Goal: Information Seeking & Learning: Find specific page/section

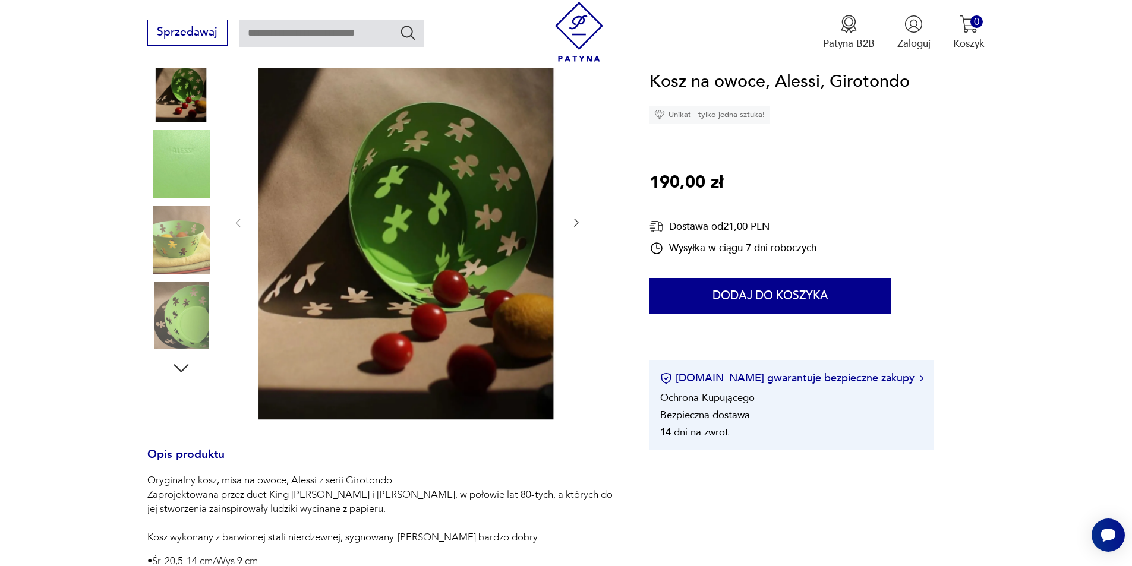
scroll to position [59, 0]
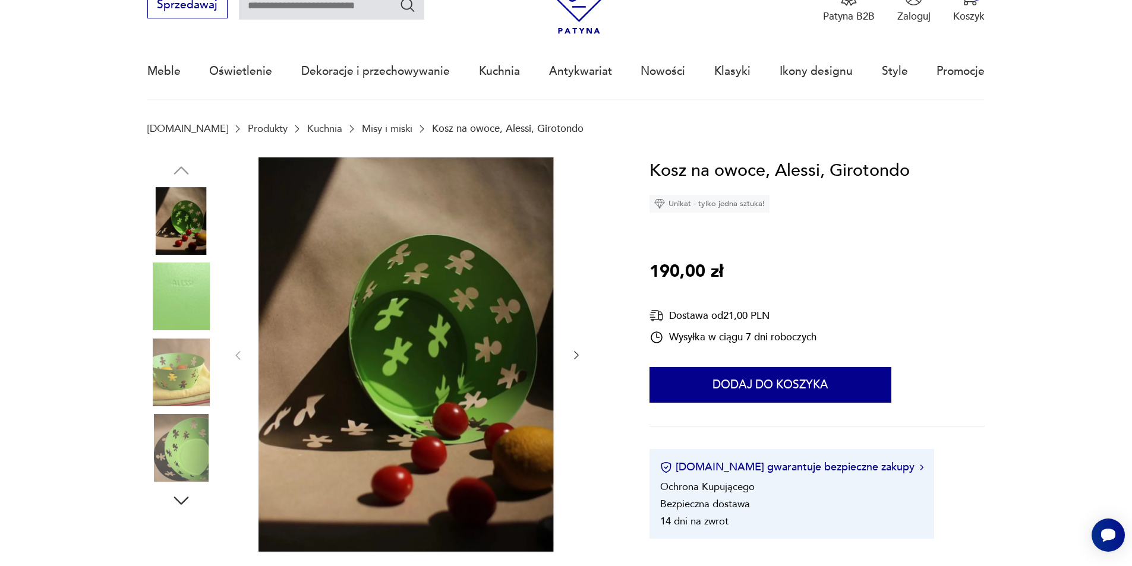
click at [185, 439] on img at bounding box center [181, 448] width 68 height 68
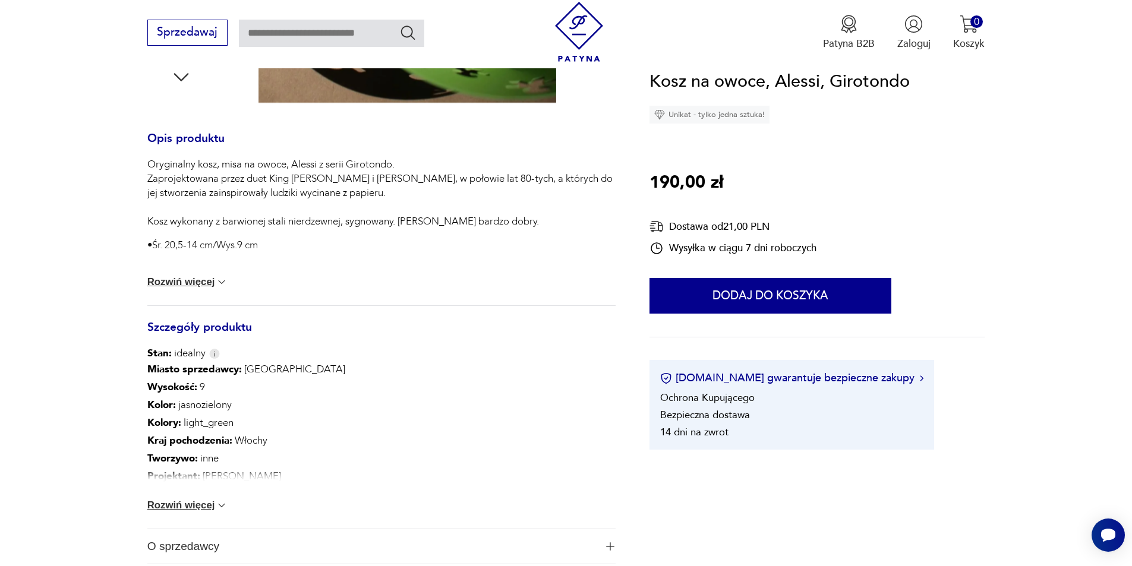
scroll to position [535, 0]
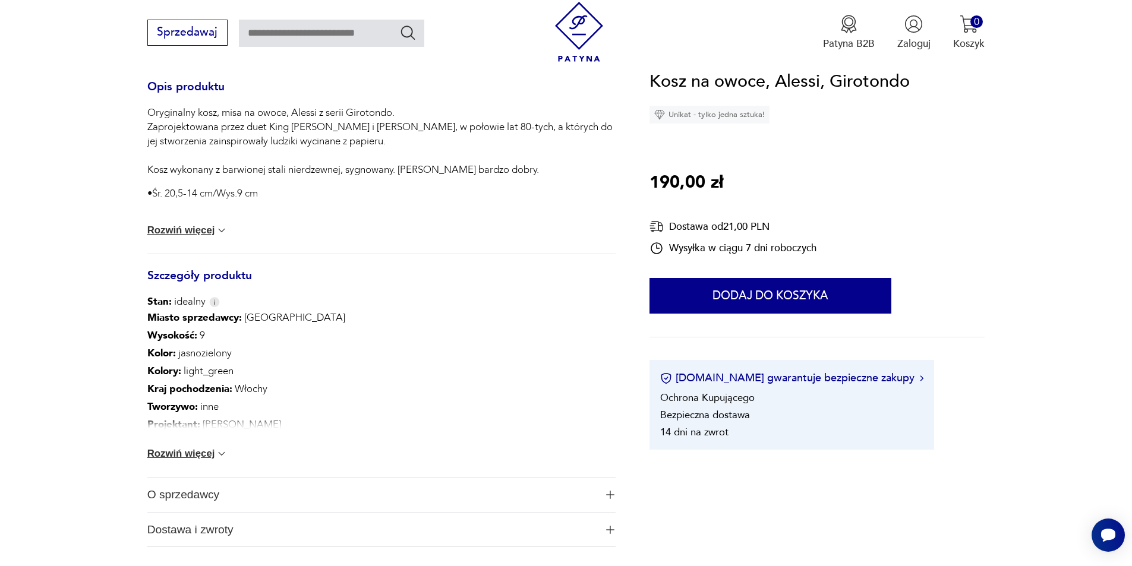
click at [193, 456] on button "Rozwiń więcej" at bounding box center [187, 454] width 81 height 12
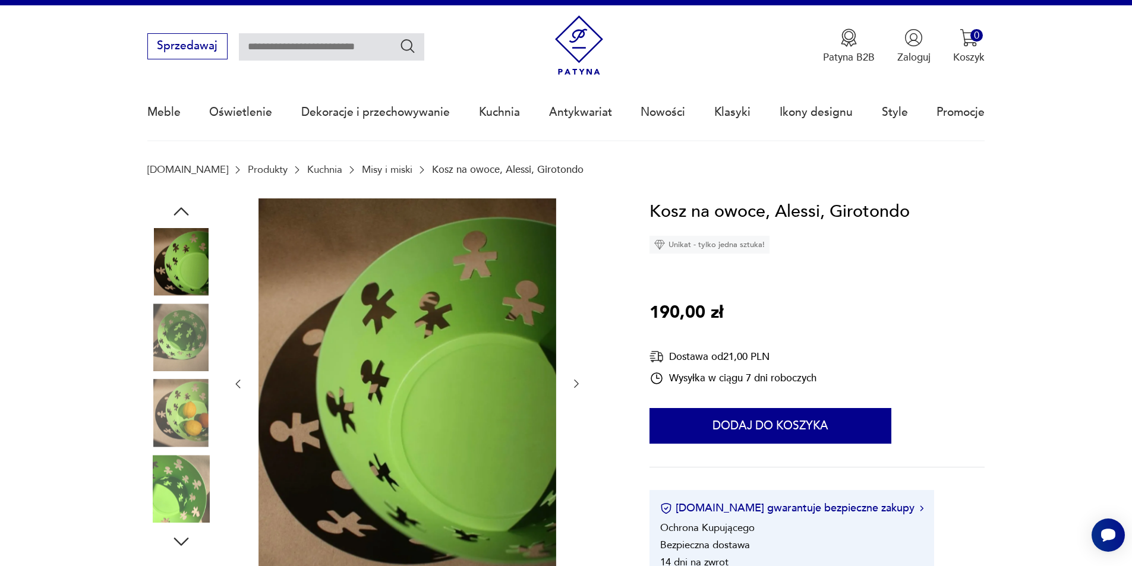
scroll to position [0, 0]
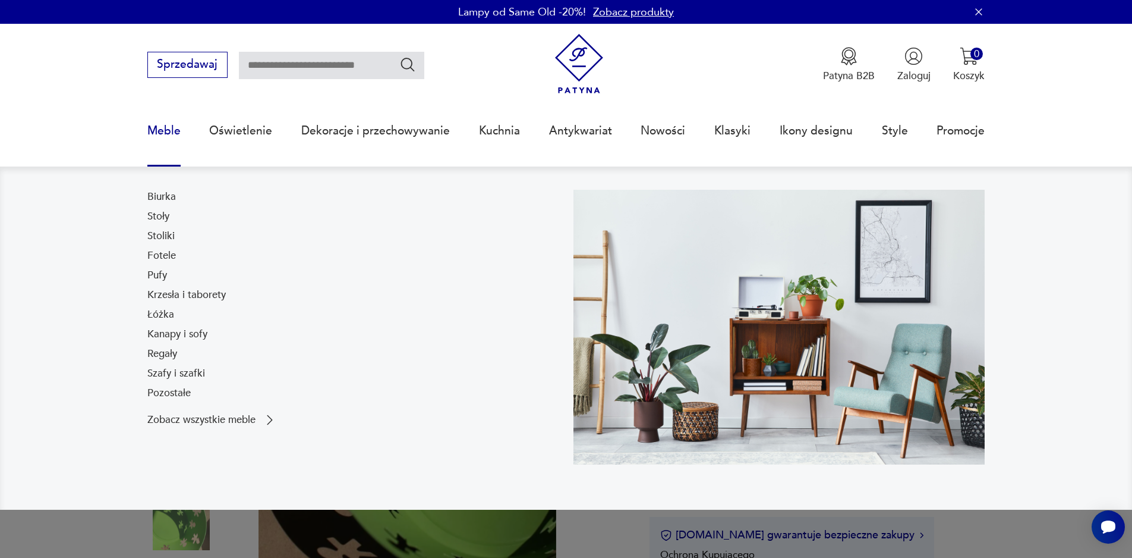
click at [174, 130] on link "Meble" at bounding box center [163, 130] width 33 height 55
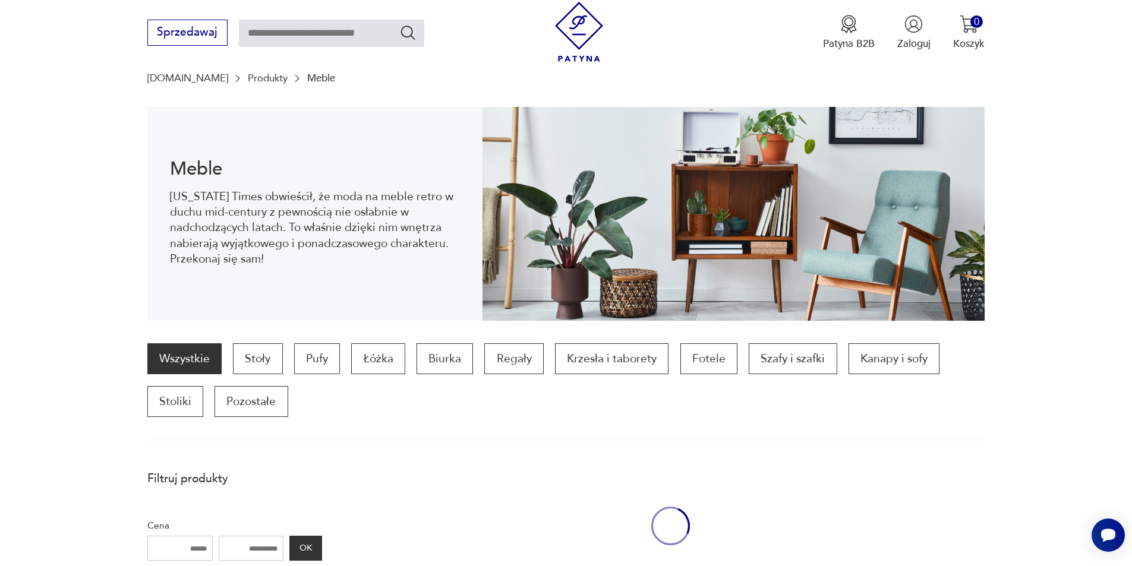
scroll to position [117, 0]
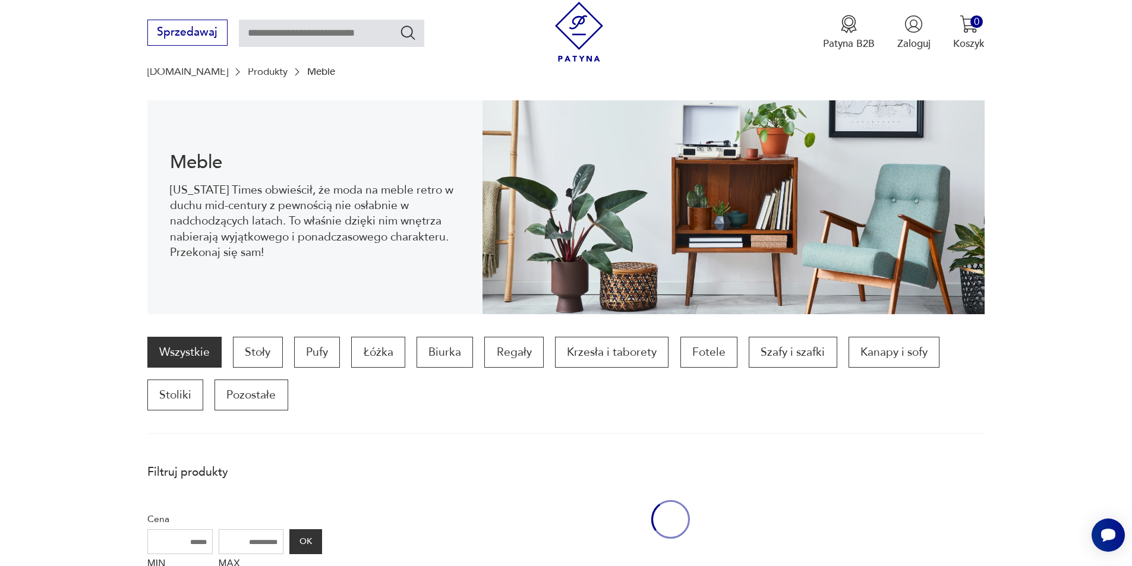
click at [173, 130] on div "Meble [US_STATE] Times obwieścił, że moda na meble retro w duchu mid-century z …" at bounding box center [314, 207] width 335 height 214
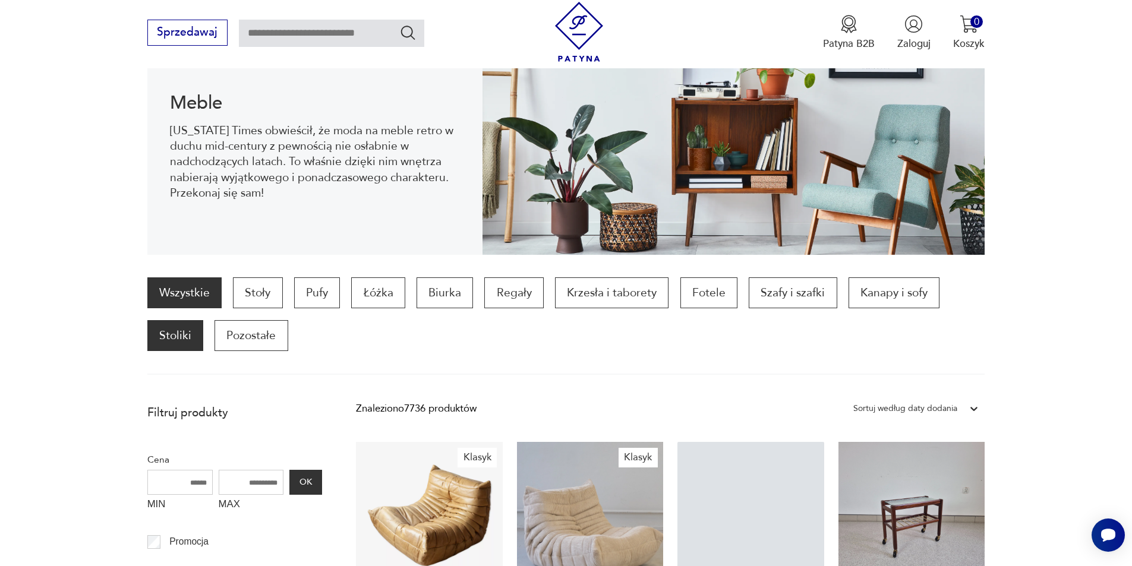
click at [190, 329] on p "Stoliki" at bounding box center [175, 335] width 56 height 31
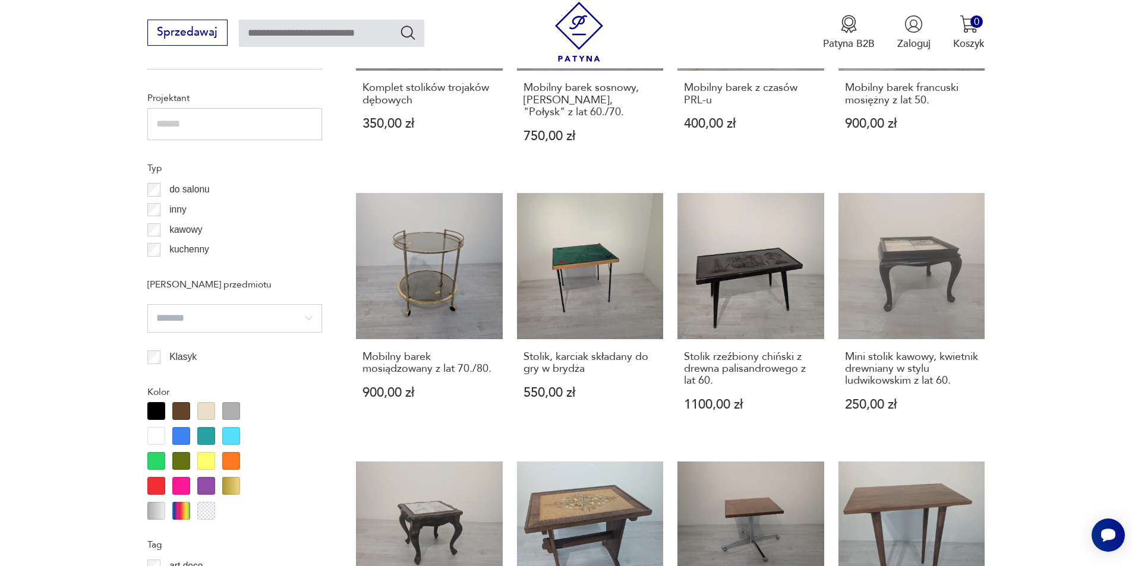
scroll to position [1010, 0]
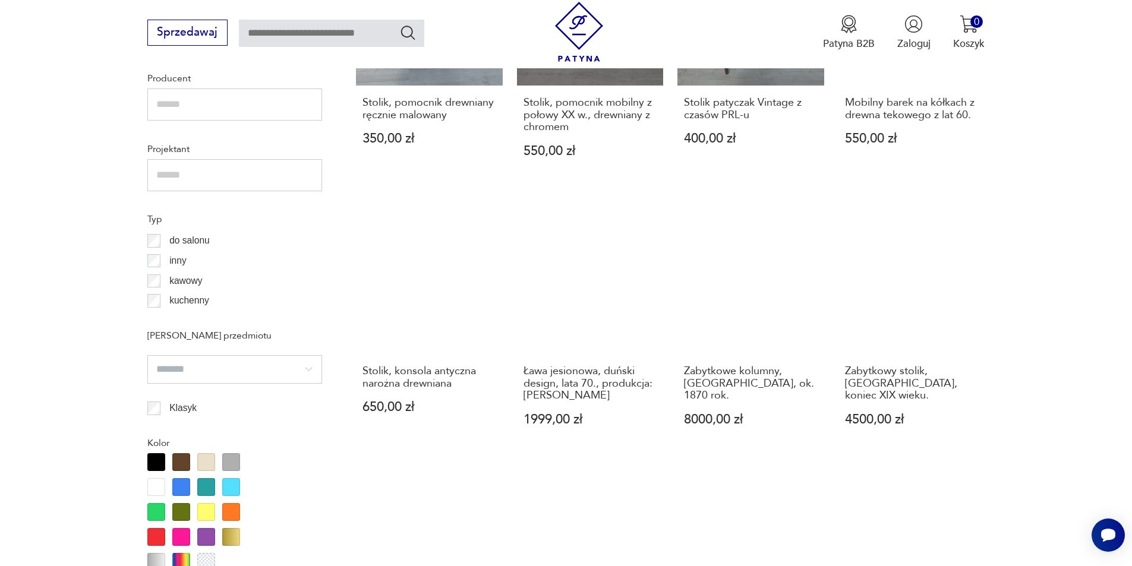
scroll to position [1034, 0]
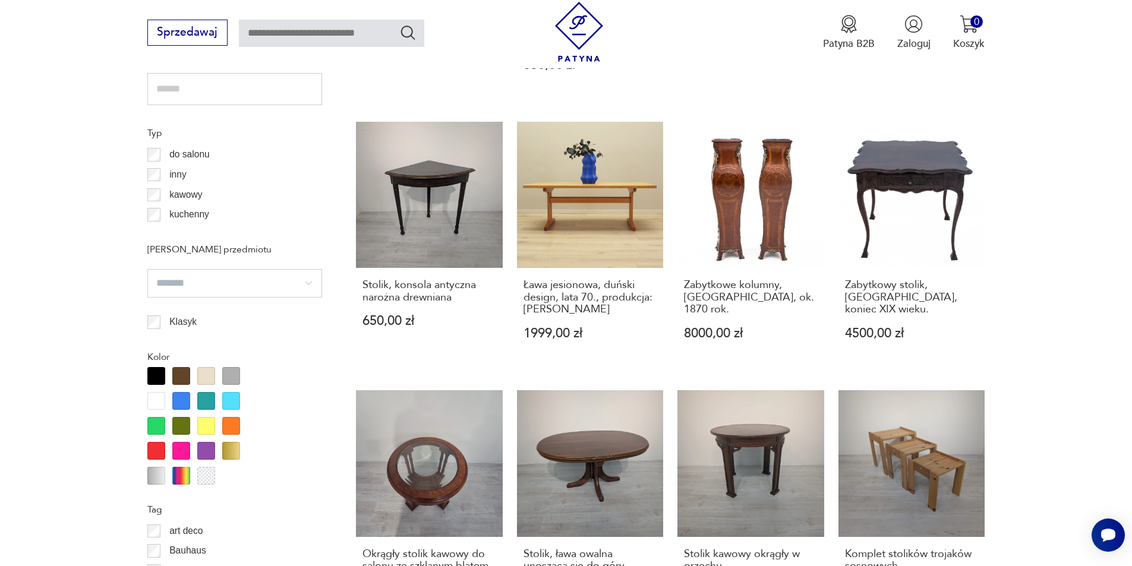
click at [160, 397] on div at bounding box center [156, 401] width 18 height 18
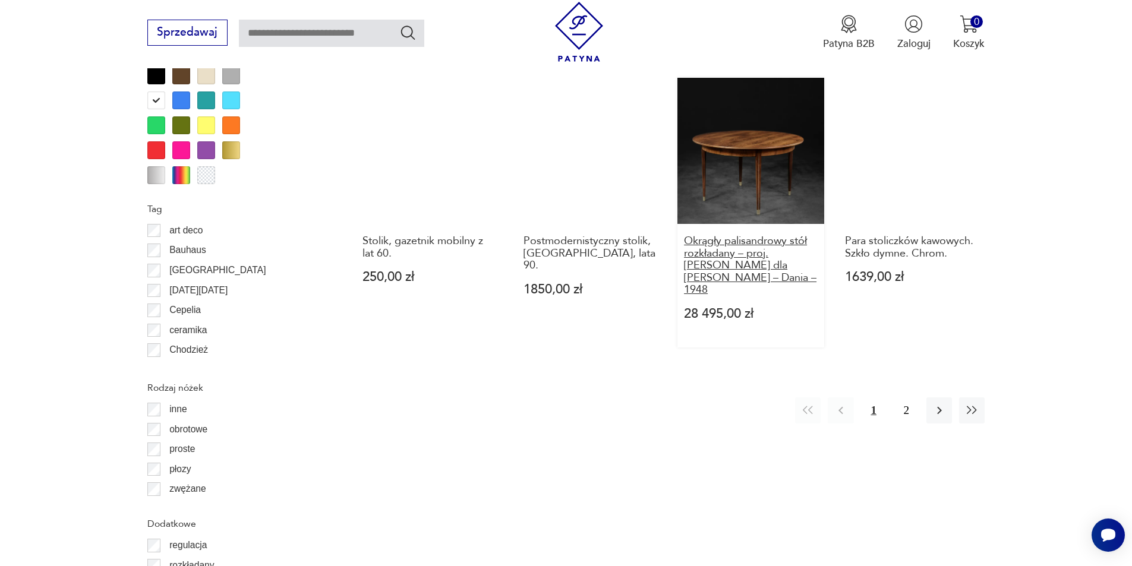
scroll to position [1347, 0]
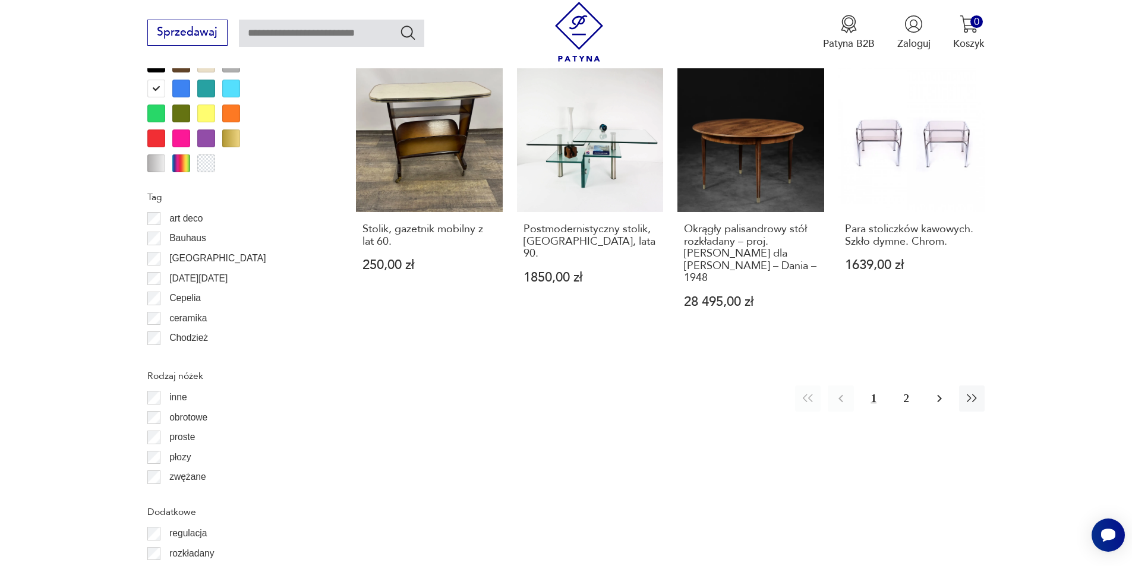
click at [936, 397] on icon "button" at bounding box center [940, 399] width 14 height 14
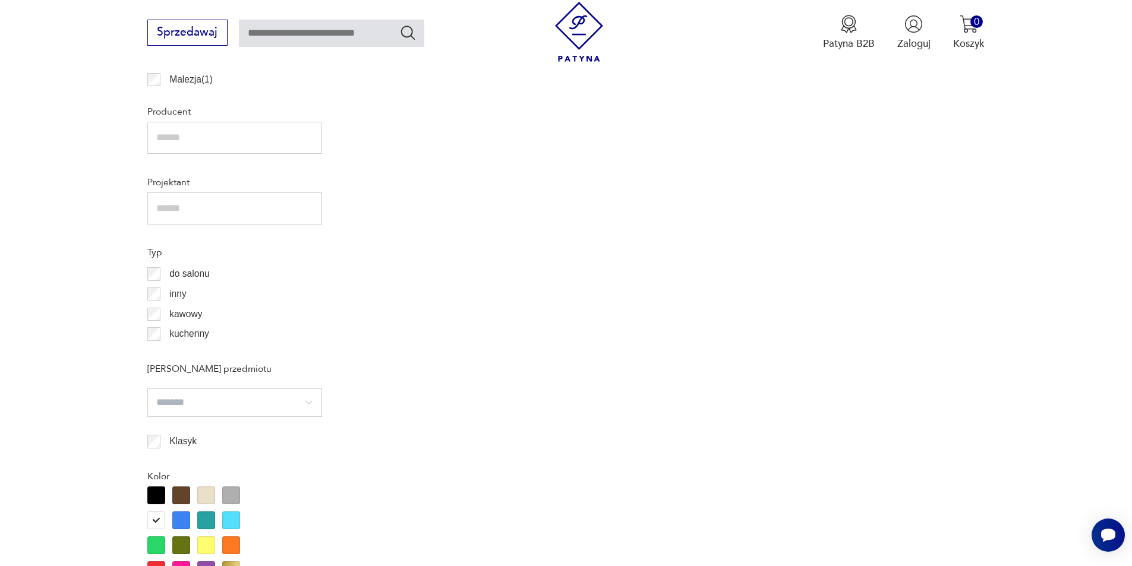
scroll to position [1050, 0]
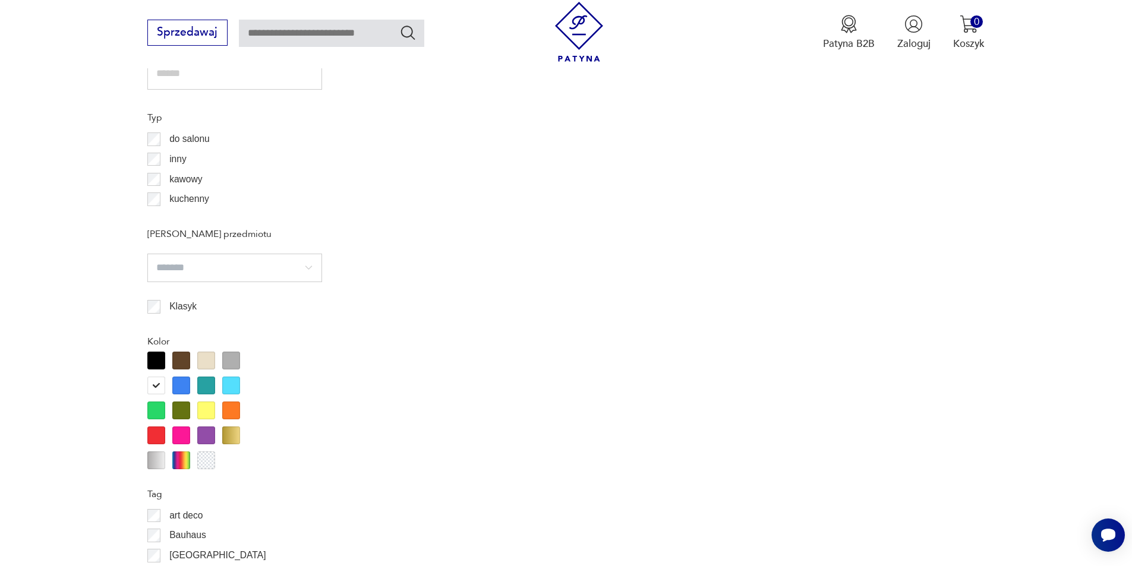
click at [180, 358] on div at bounding box center [181, 361] width 18 height 18
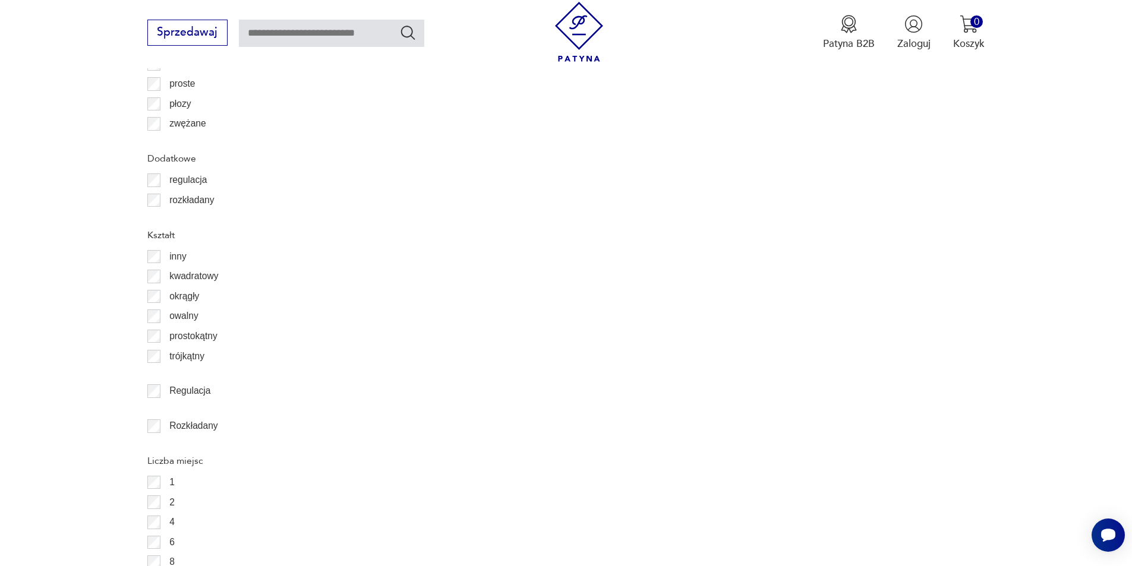
scroll to position [1585, 0]
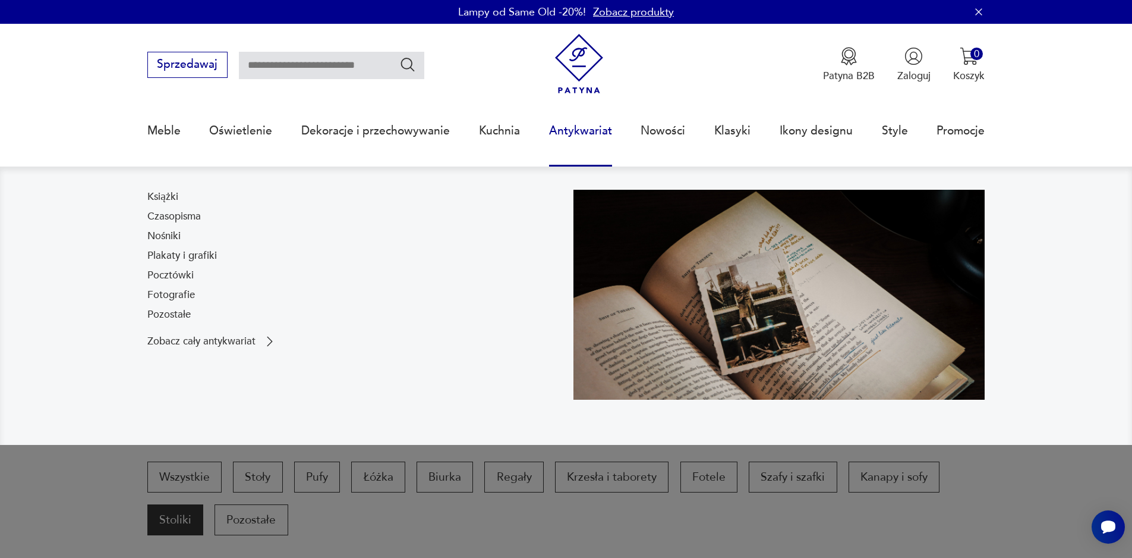
click at [596, 128] on link "Antykwariat" at bounding box center [580, 130] width 63 height 55
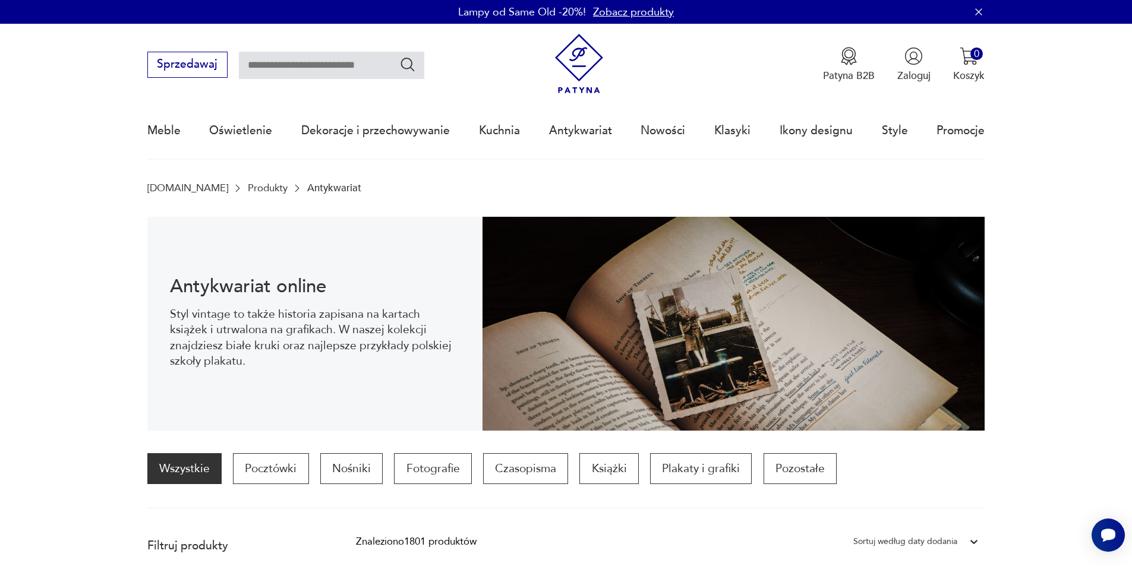
drag, startPoint x: 340, startPoint y: 61, endPoint x: 332, endPoint y: 78, distance: 19.7
click at [332, 78] on input "text" at bounding box center [331, 65] width 185 height 27
type input "**********"
click at [405, 79] on div "**********" at bounding box center [566, 58] width 838 height 68
click at [406, 67] on icon "Szukaj" at bounding box center [407, 64] width 17 height 17
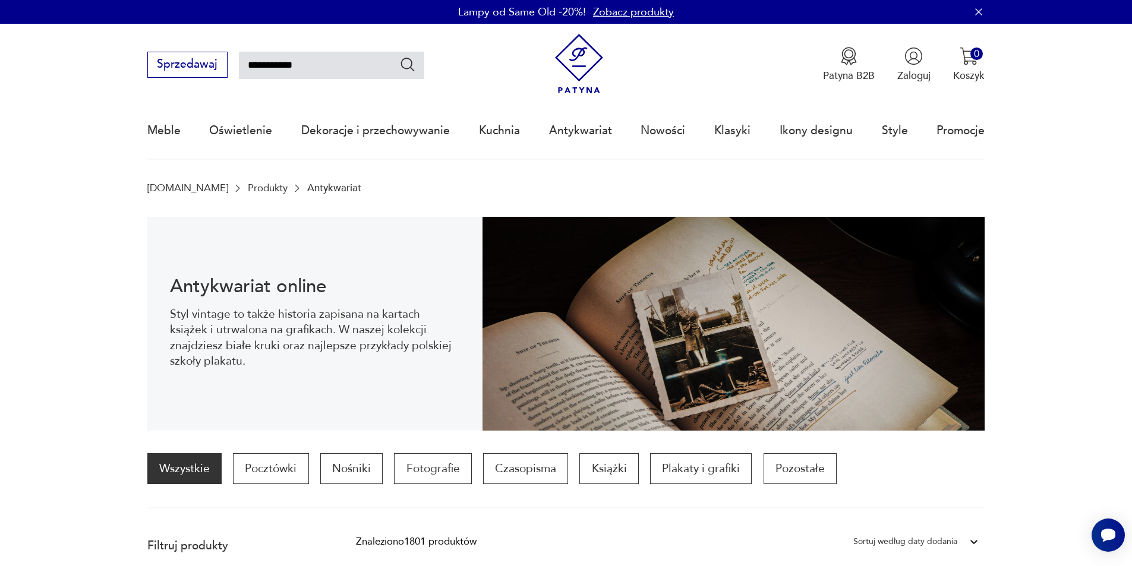
type input "**********"
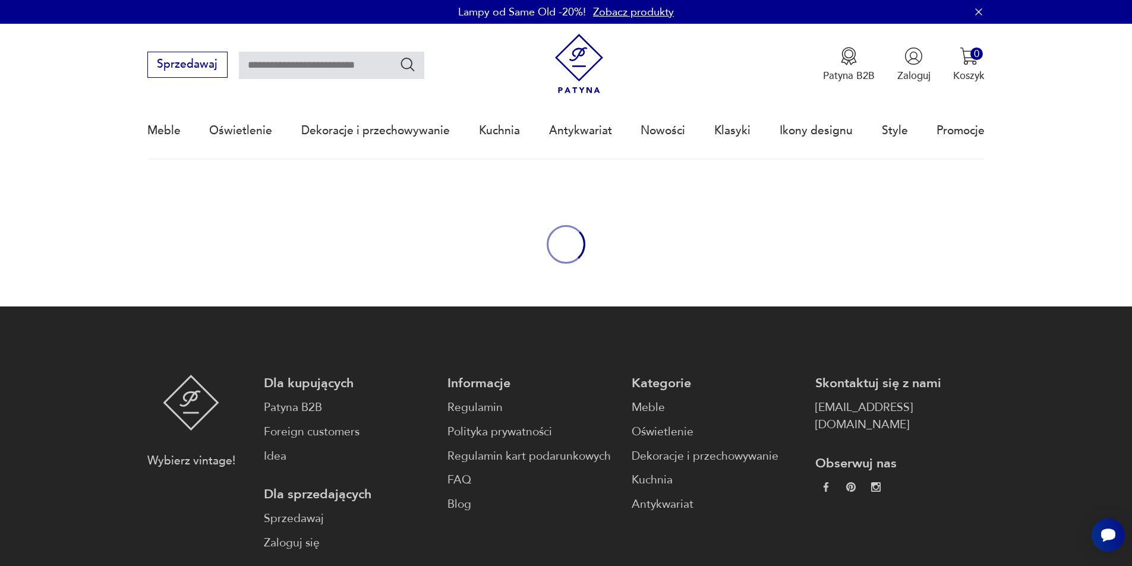
type input "**********"
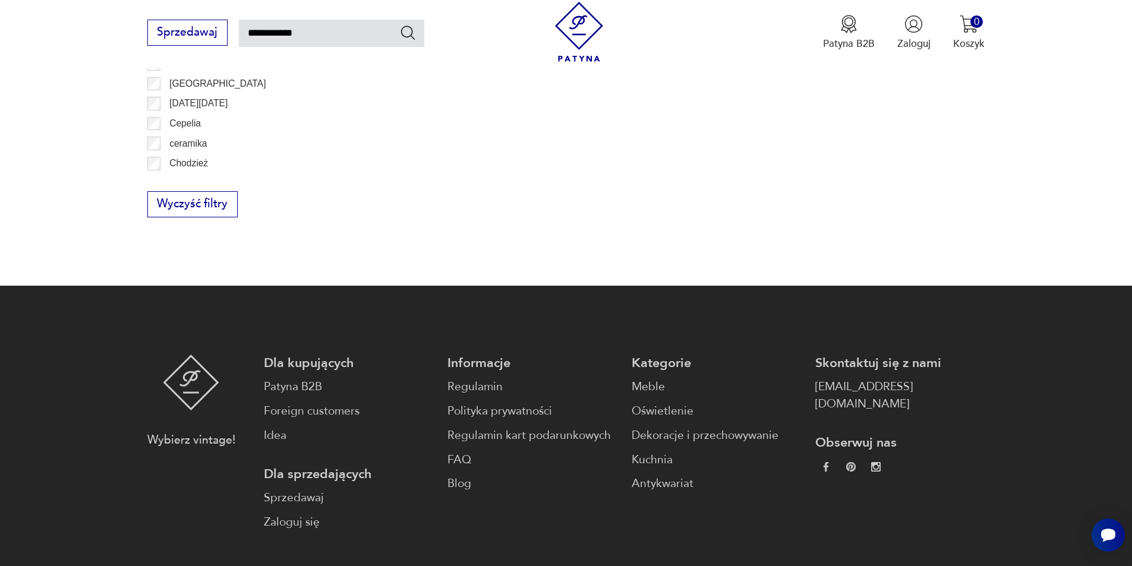
scroll to position [813, 0]
